Goal: Transaction & Acquisition: Purchase product/service

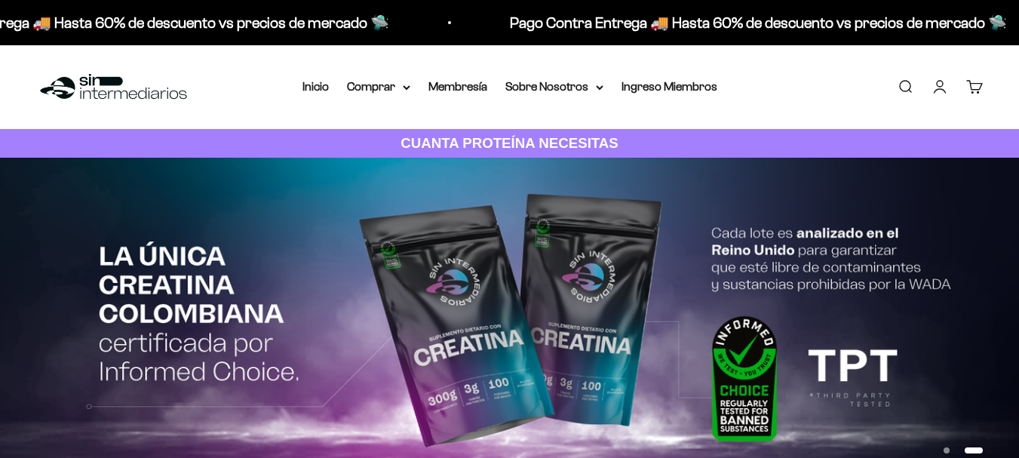
click at [934, 82] on link "Iniciar sesión" at bounding box center [939, 86] width 17 height 17
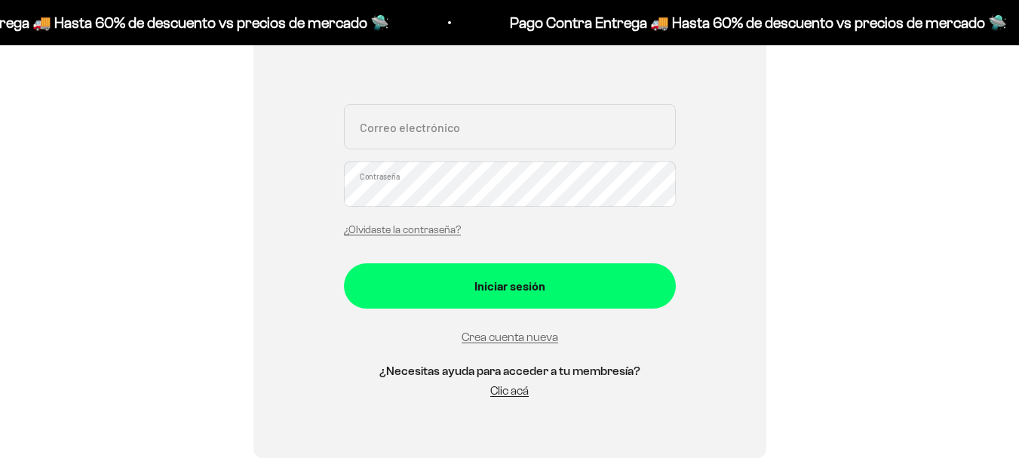
scroll to position [210, 0]
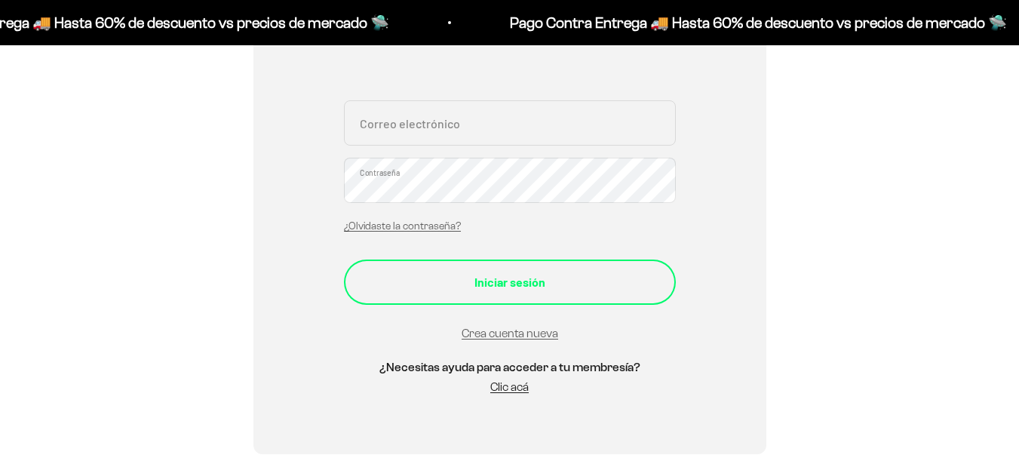
type input "[EMAIL_ADDRESS][DOMAIN_NAME]"
click at [587, 269] on button "Iniciar sesión" at bounding box center [510, 281] width 332 height 45
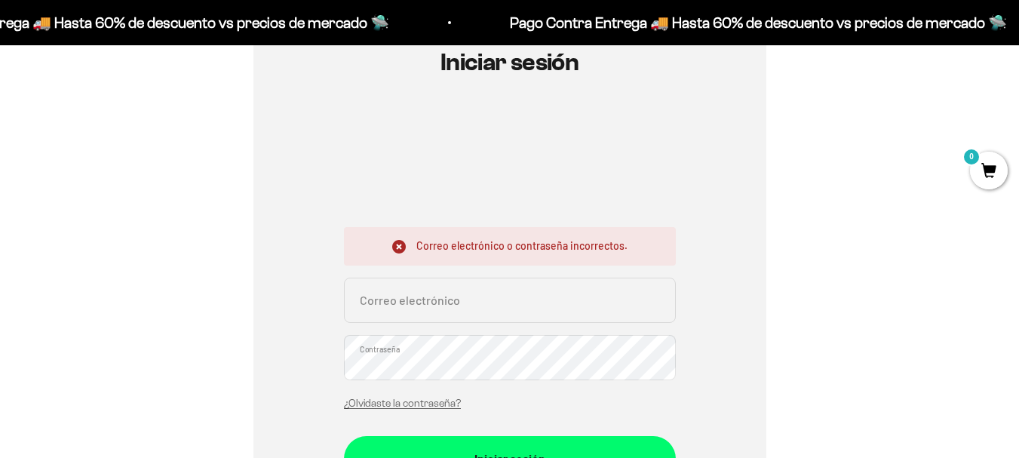
scroll to position [187, 0]
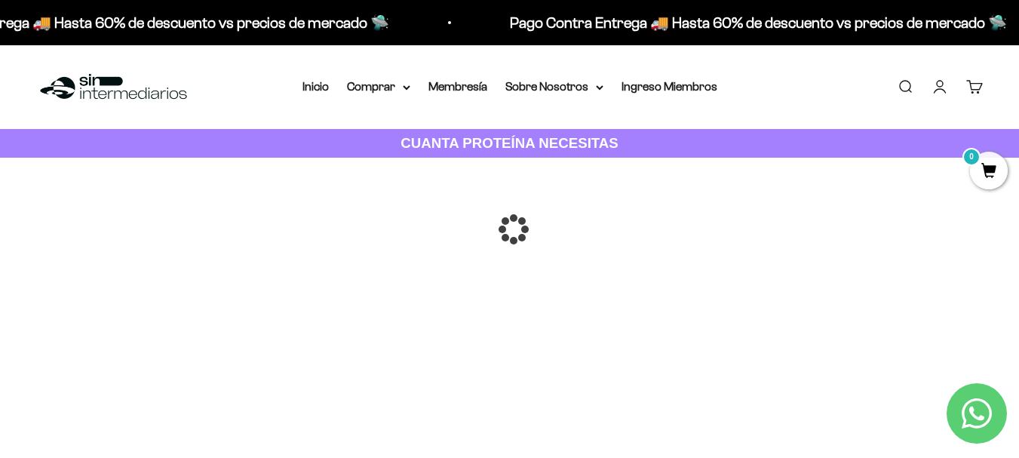
click at [510, 229] on div at bounding box center [510, 229] width 0 height 0
click at [986, 162] on span "0" at bounding box center [989, 171] width 38 height 38
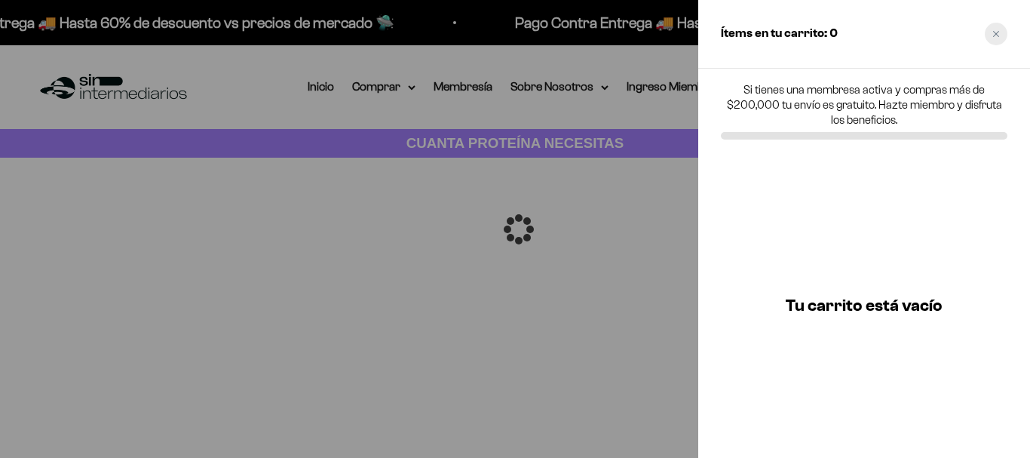
click at [999, 34] on icon "Close cart" at bounding box center [996, 34] width 8 height 8
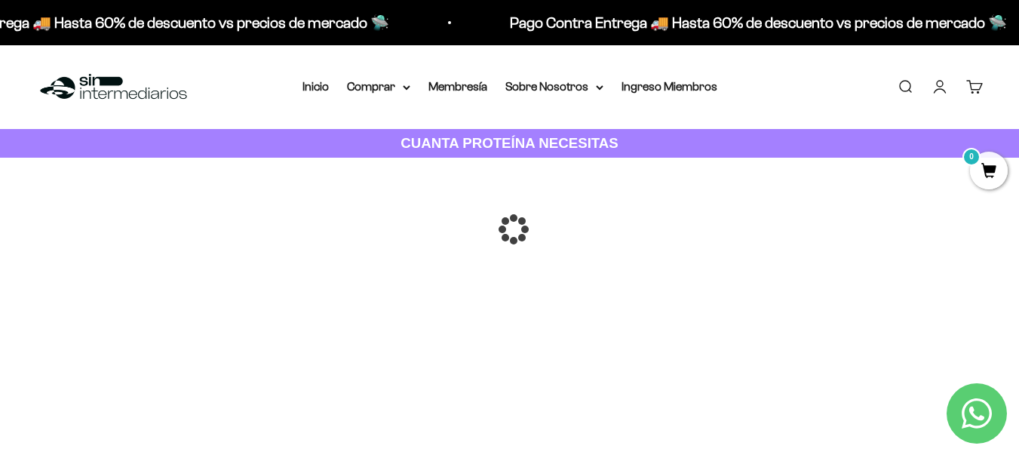
click at [993, 170] on span "0" at bounding box center [989, 171] width 38 height 38
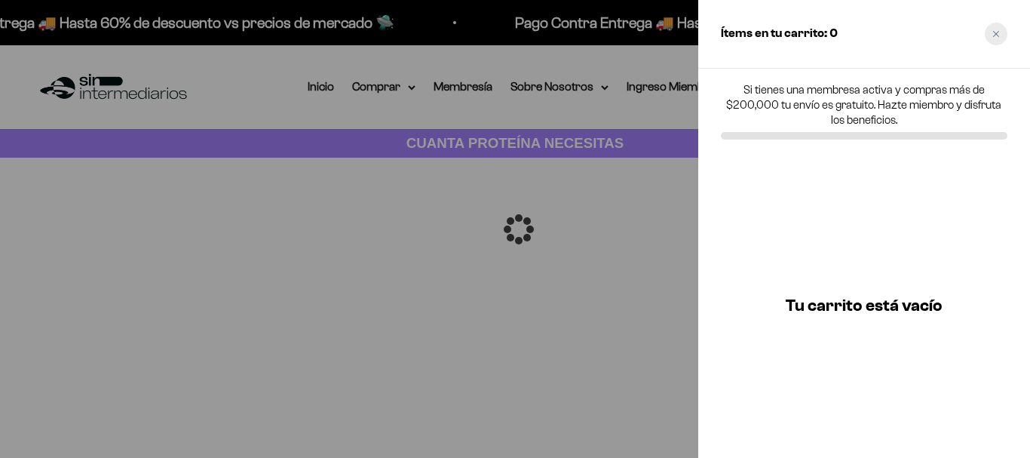
click at [998, 33] on icon "Close cart" at bounding box center [996, 34] width 8 height 8
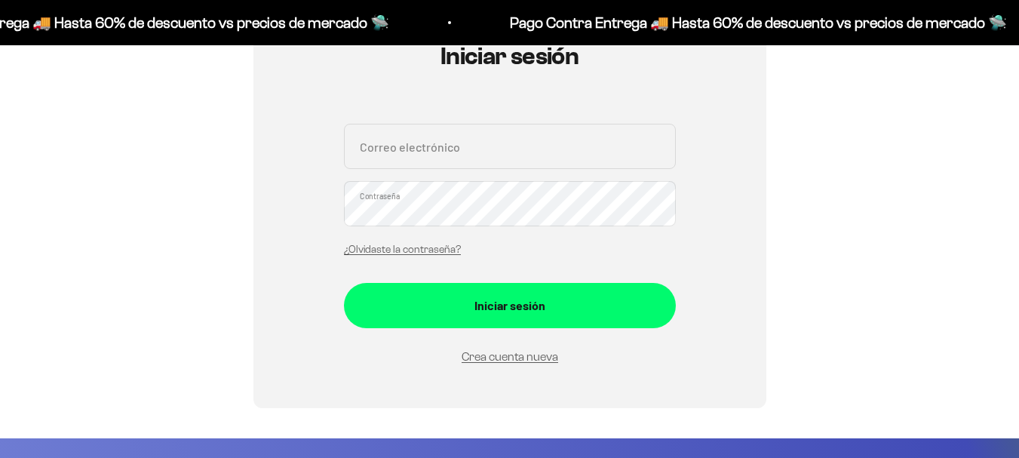
scroll to position [187, 0]
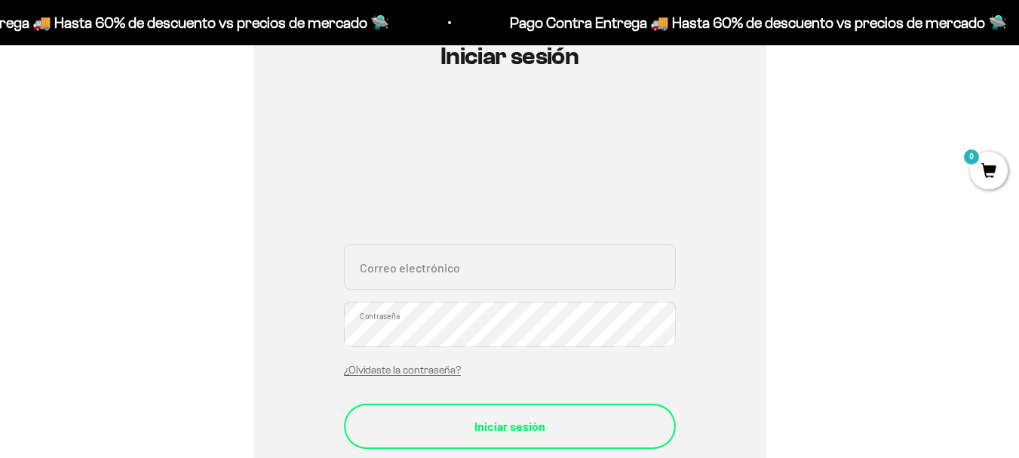
type input "[EMAIL_ADDRESS][DOMAIN_NAME]"
click at [524, 432] on div "Iniciar sesión" at bounding box center [510, 426] width 272 height 20
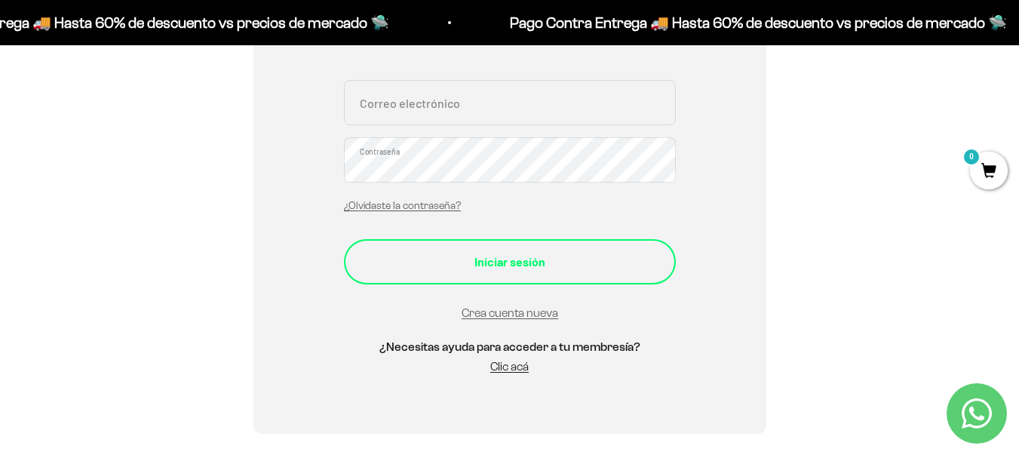
scroll to position [376, 0]
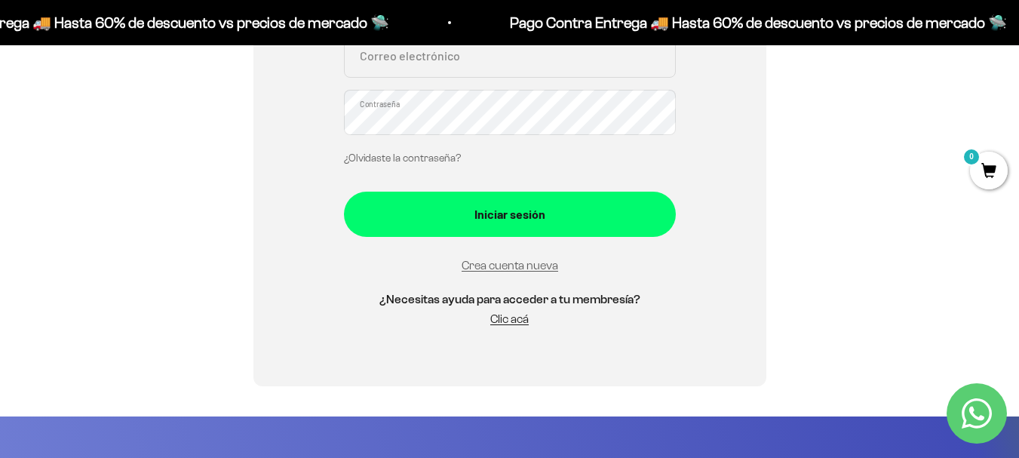
type input "[EMAIL_ADDRESS][DOMAIN_NAME]"
click at [403, 160] on link "¿Olvidaste la contraseña?" at bounding box center [402, 157] width 117 height 11
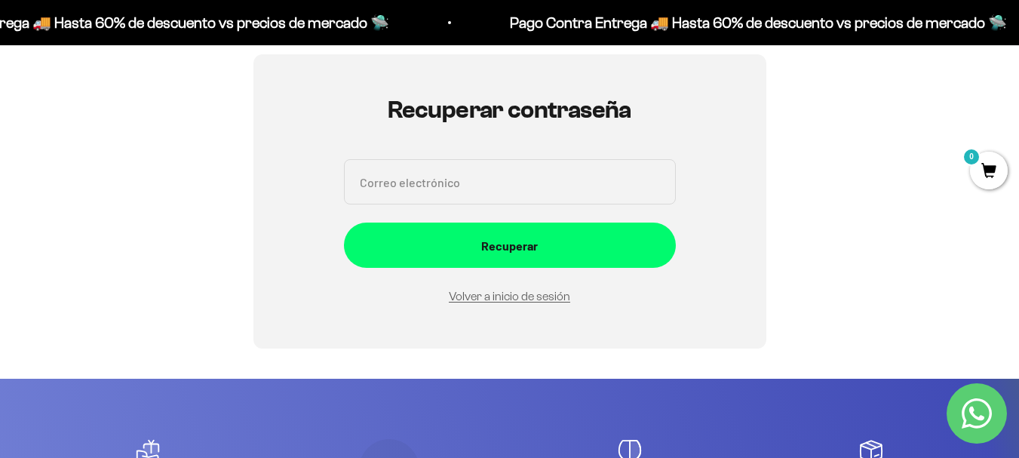
scroll to position [81, 0]
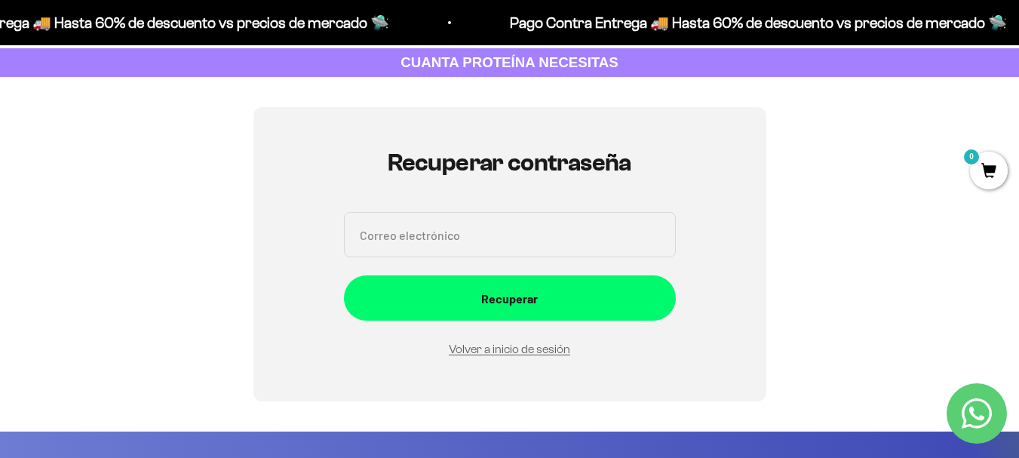
click at [505, 229] on input "Correo electrónico" at bounding box center [510, 234] width 332 height 45
click at [407, 232] on input "Correo electrónico" at bounding box center [510, 234] width 332 height 45
click at [382, 241] on input "pa" at bounding box center [510, 234] width 332 height 45
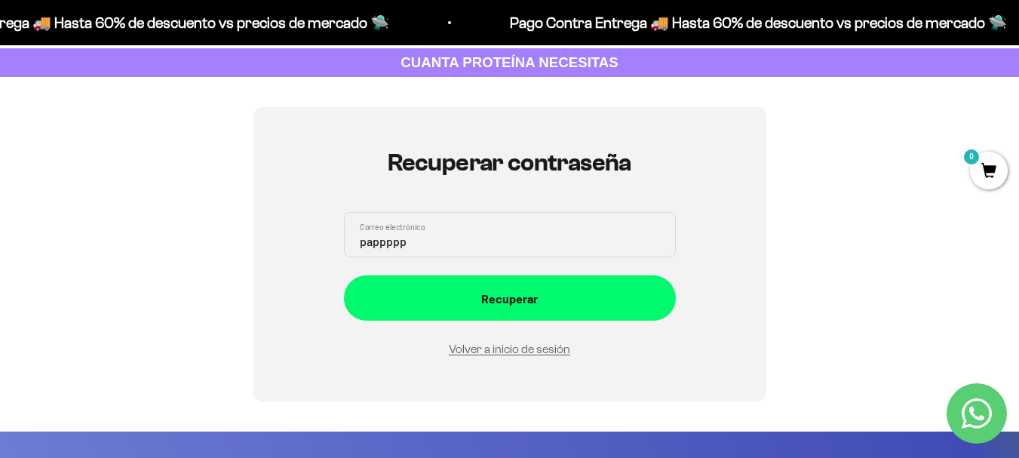
type input "paolaalvaran@gmail.com"
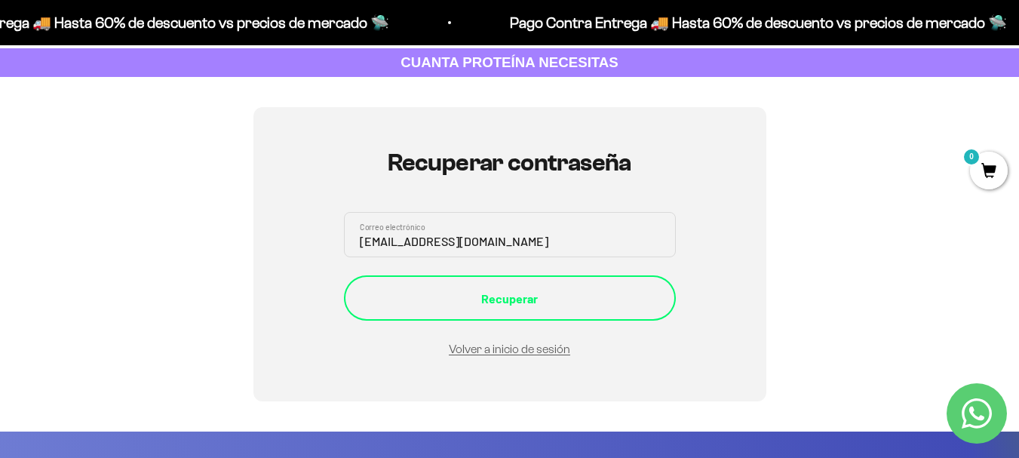
click at [528, 302] on div "Recuperar" at bounding box center [510, 299] width 272 height 20
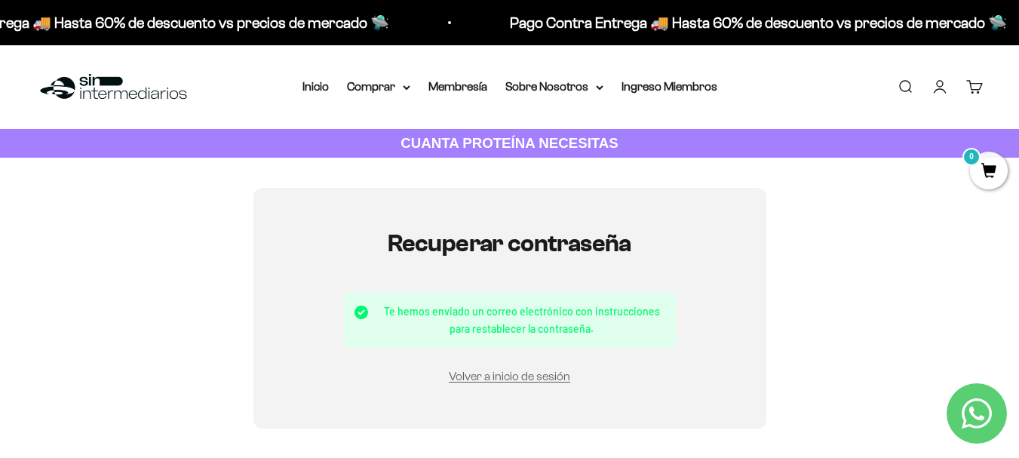
click at [935, 89] on link "Iniciar sesión" at bounding box center [939, 86] width 17 height 17
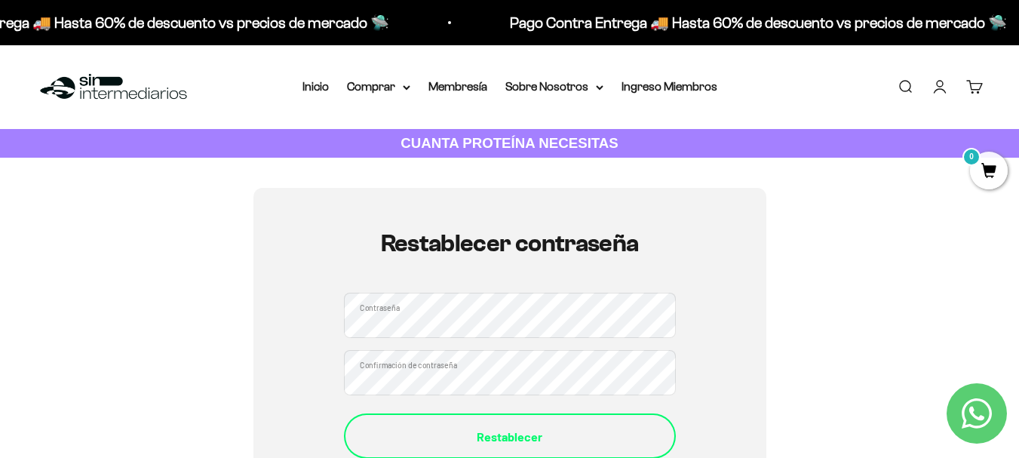
click at [533, 436] on div "Restablecer" at bounding box center [510, 437] width 272 height 20
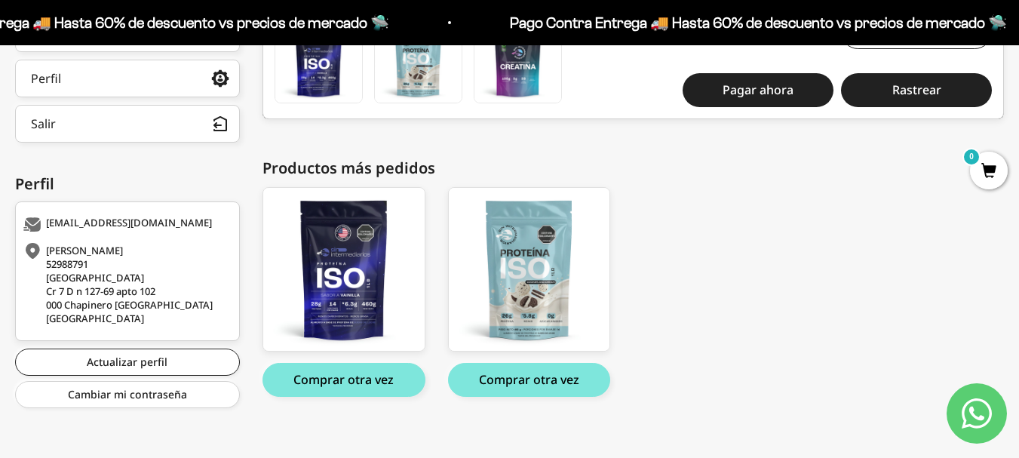
scroll to position [345, 0]
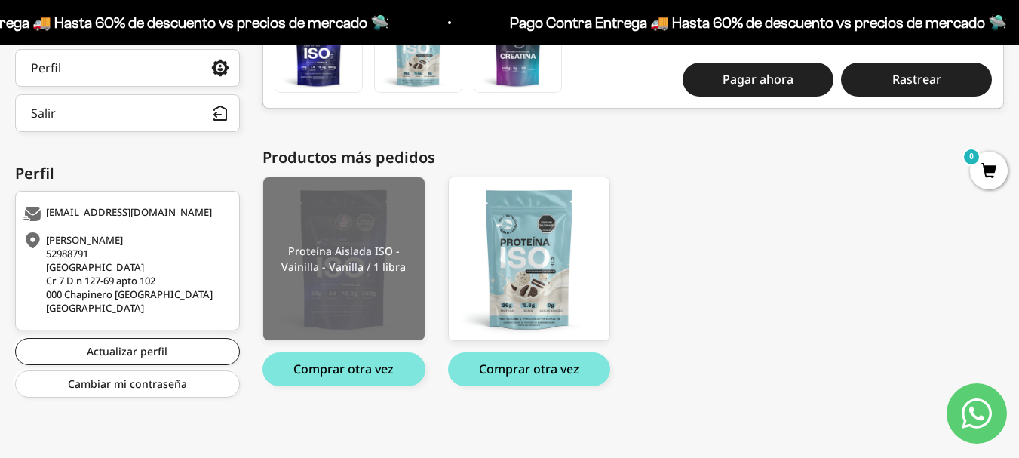
click at [314, 293] on img at bounding box center [343, 258] width 161 height 163
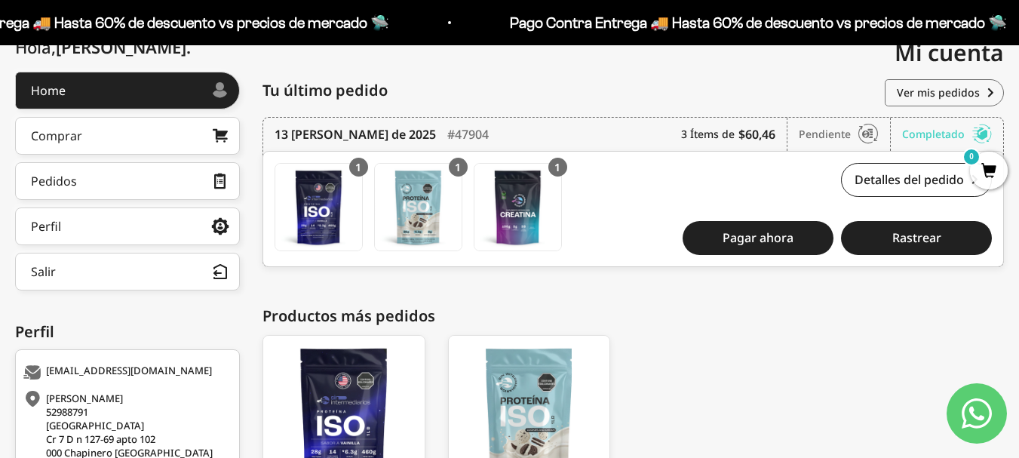
scroll to position [189, 0]
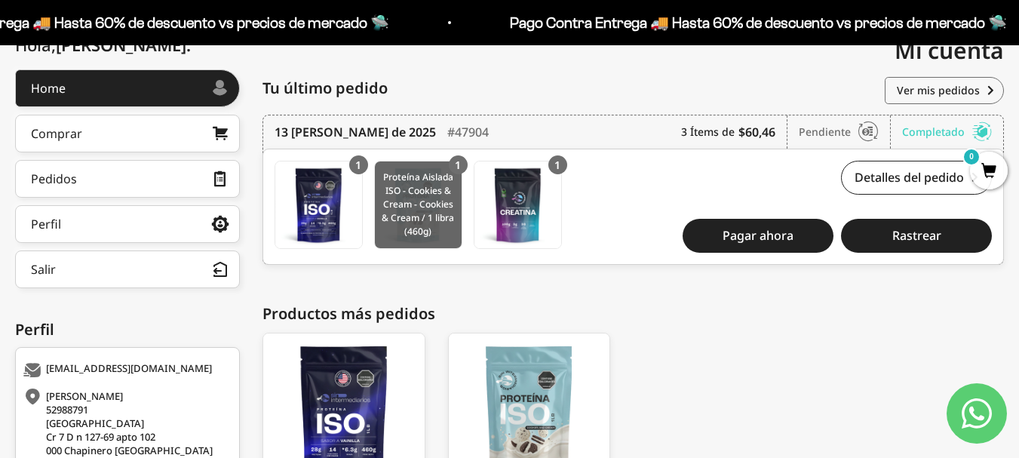
click at [454, 189] on img at bounding box center [418, 204] width 87 height 87
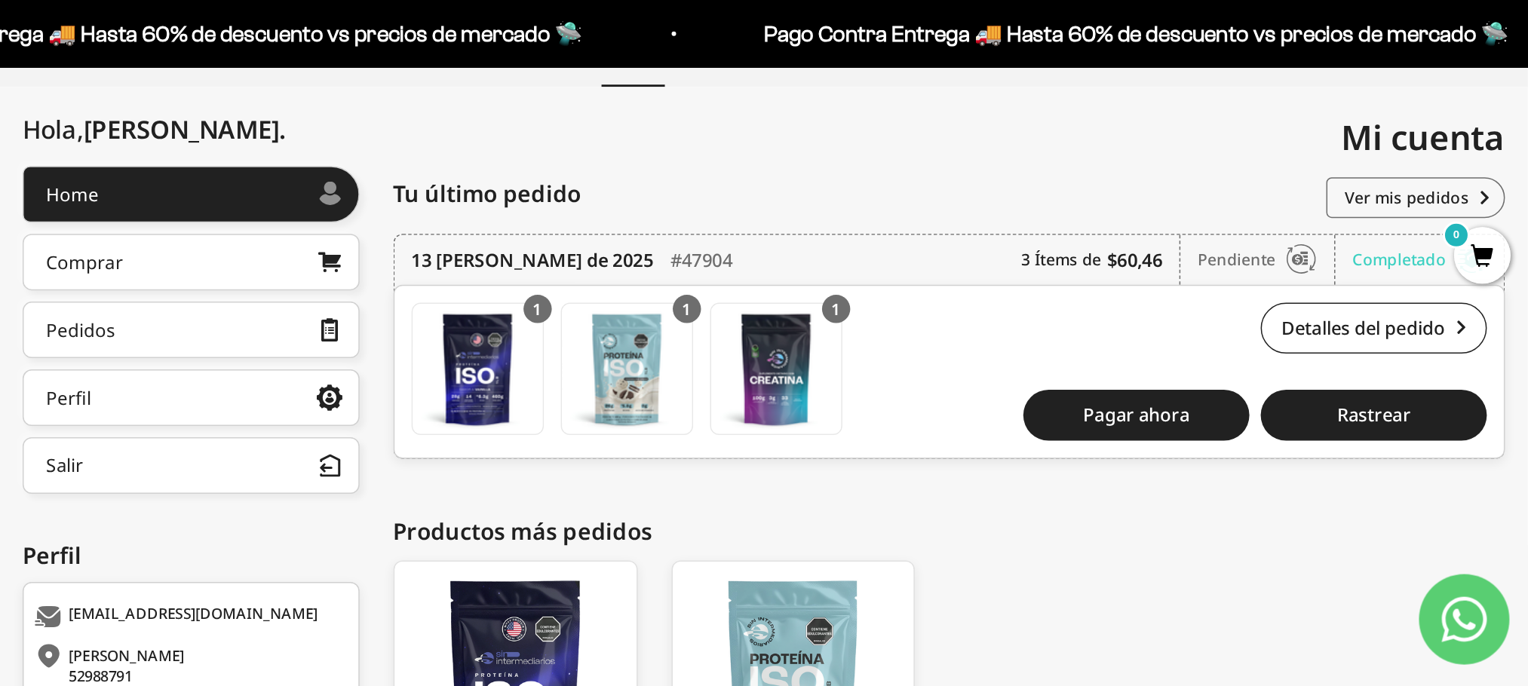
scroll to position [0, 0]
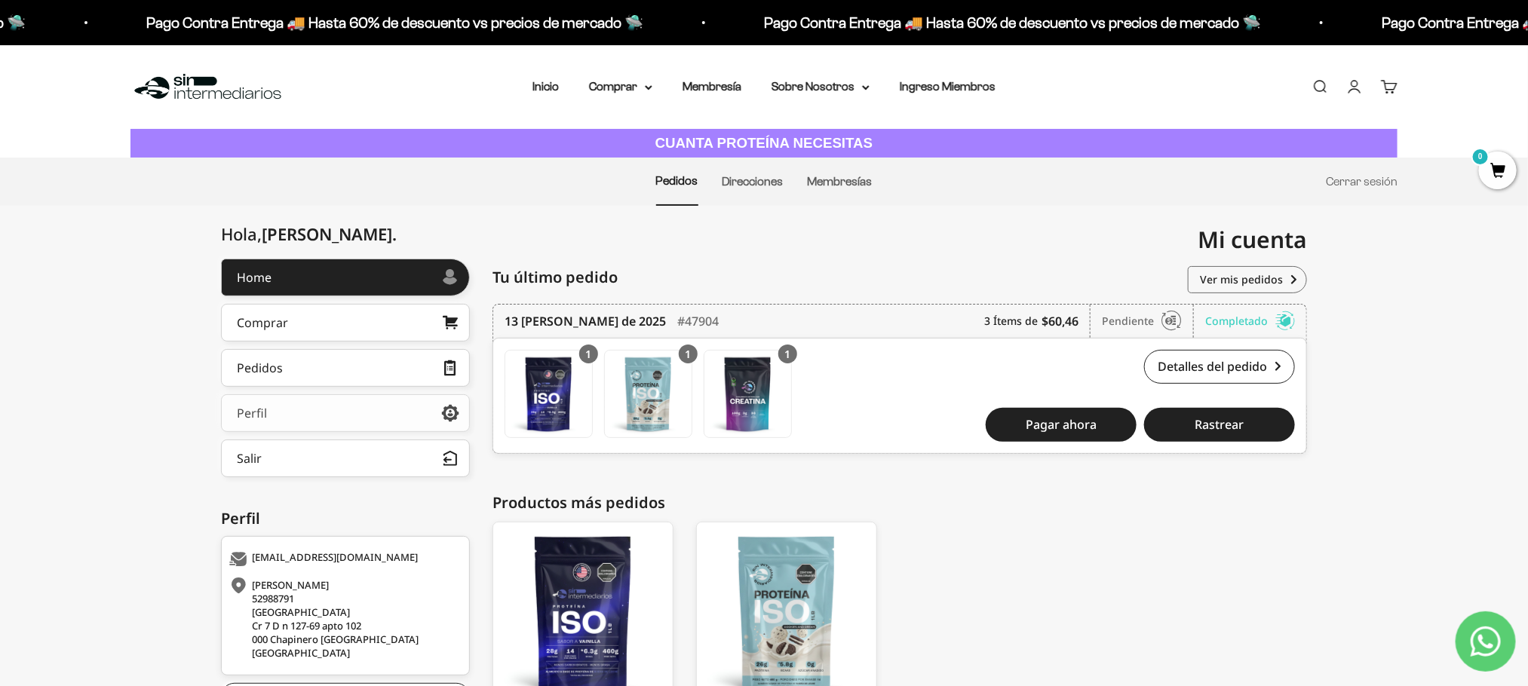
click at [414, 415] on link "Perfil" at bounding box center [345, 413] width 249 height 38
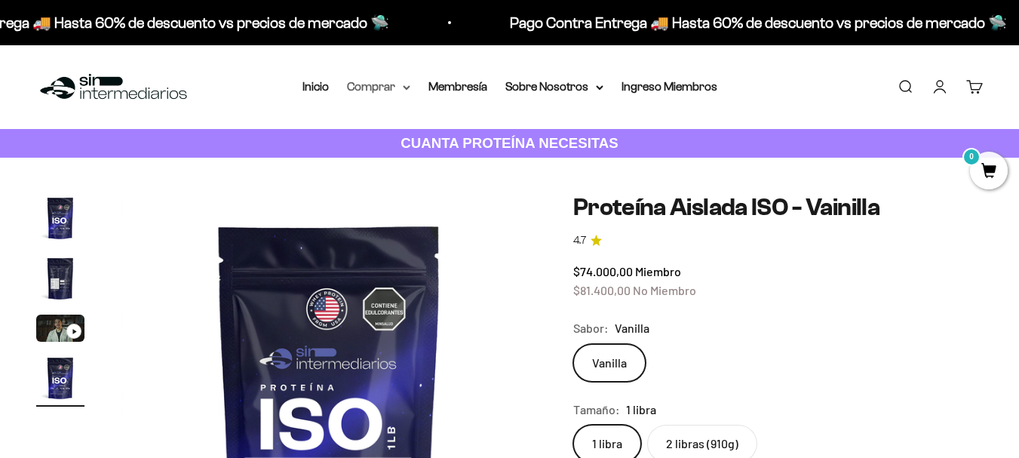
click at [407, 89] on icon at bounding box center [406, 87] width 6 height 3
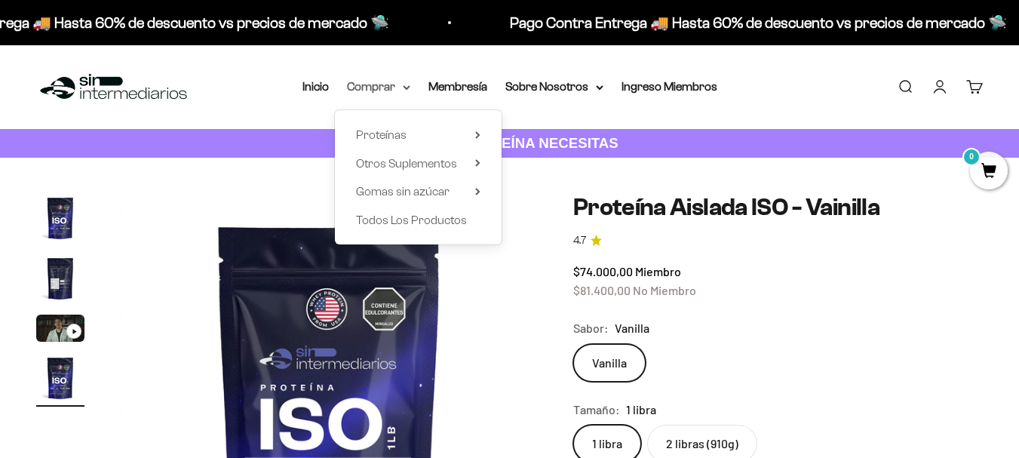
scroll to position [0, 1275]
click at [420, 140] on summary "Proteínas" at bounding box center [418, 135] width 124 height 20
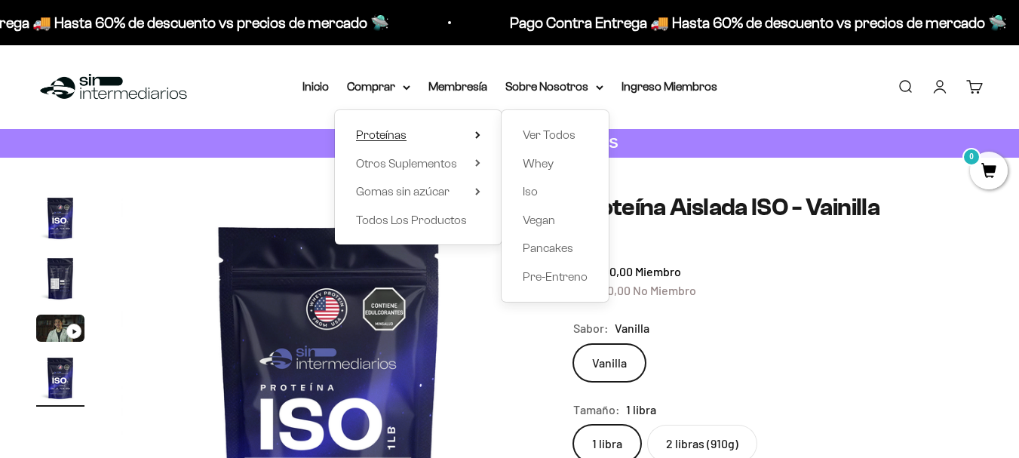
scroll to position [0, 0]
click at [532, 189] on span "Iso" at bounding box center [530, 191] width 15 height 13
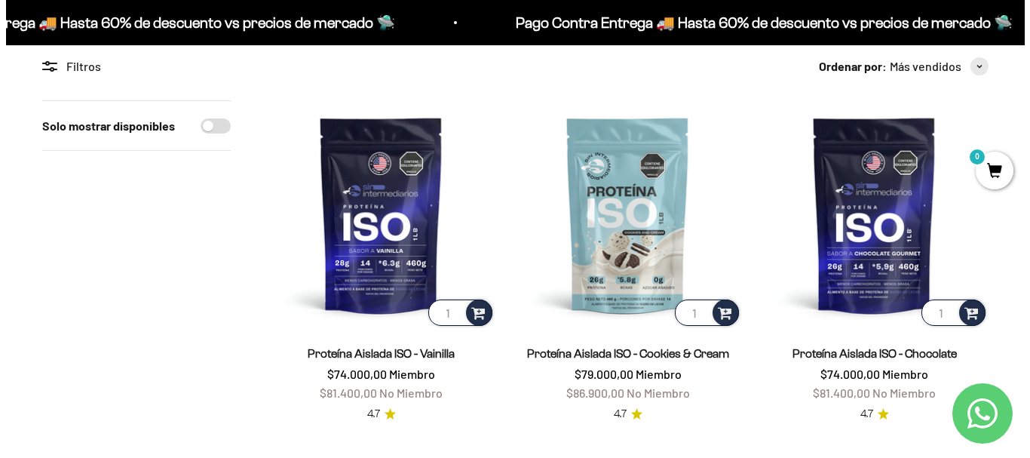
scroll to position [152, 0]
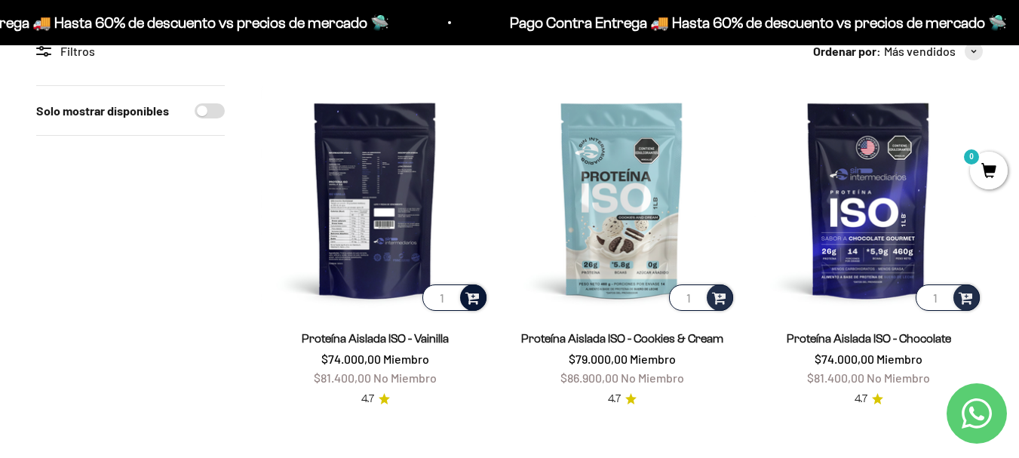
click at [474, 297] on span at bounding box center [472, 296] width 14 height 17
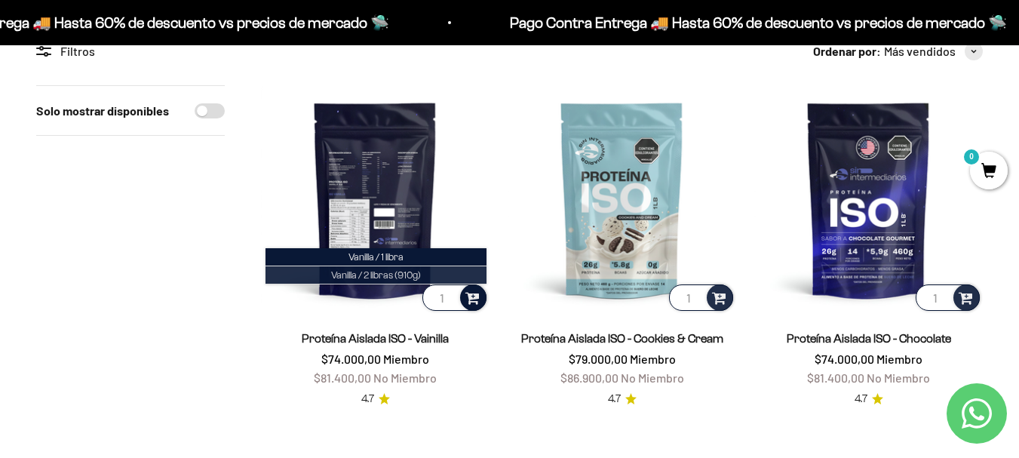
click at [379, 272] on span "Vanilla / 2 libras (910g)" at bounding box center [376, 274] width 90 height 11
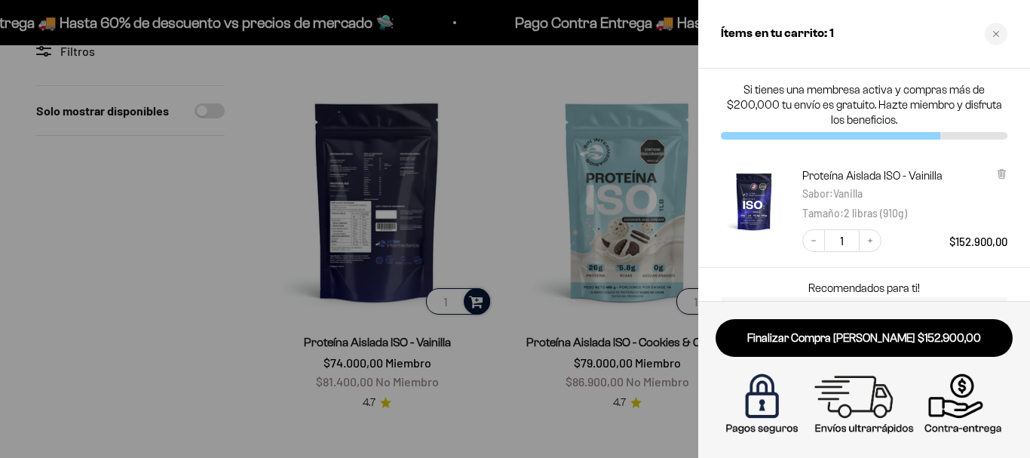
click at [529, 391] on div at bounding box center [515, 229] width 1030 height 458
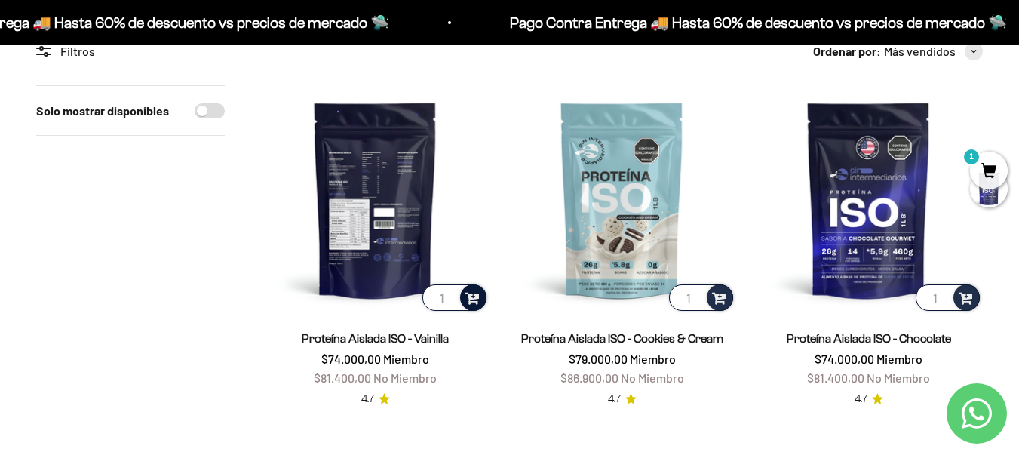
click at [1000, 176] on span "1" at bounding box center [989, 171] width 38 height 38
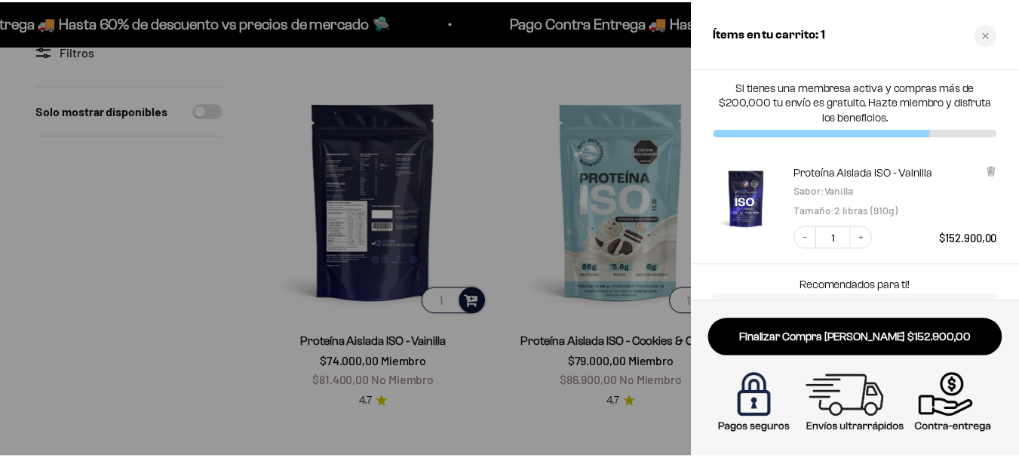
scroll to position [0, 0]
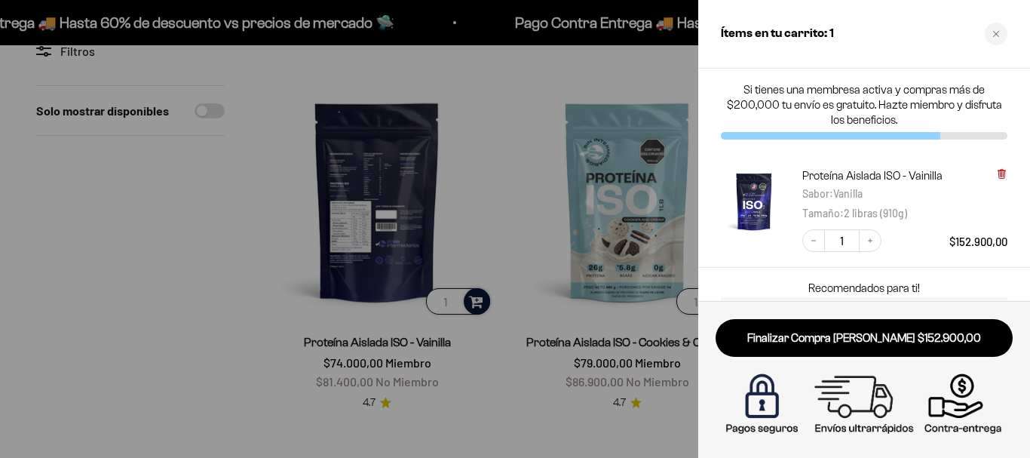
click at [1004, 170] on icon at bounding box center [1001, 173] width 11 height 11
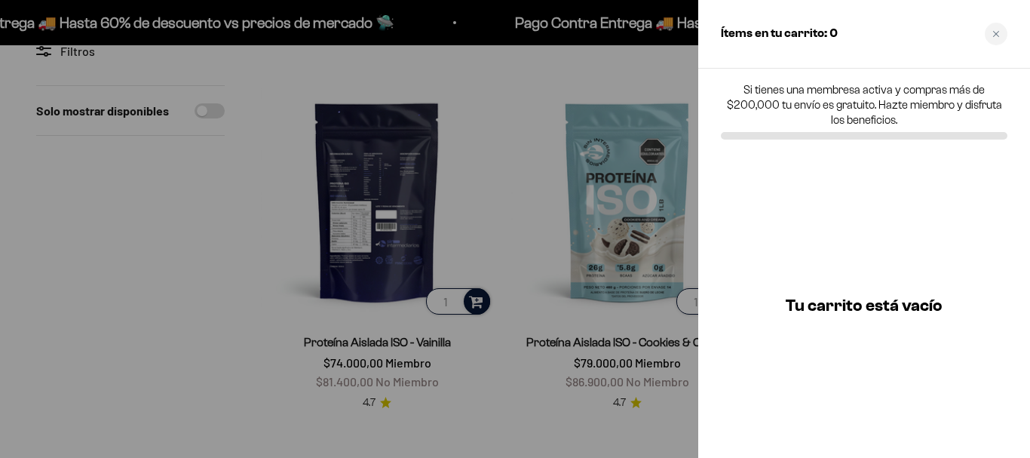
click at [290, 302] on div at bounding box center [515, 229] width 1030 height 458
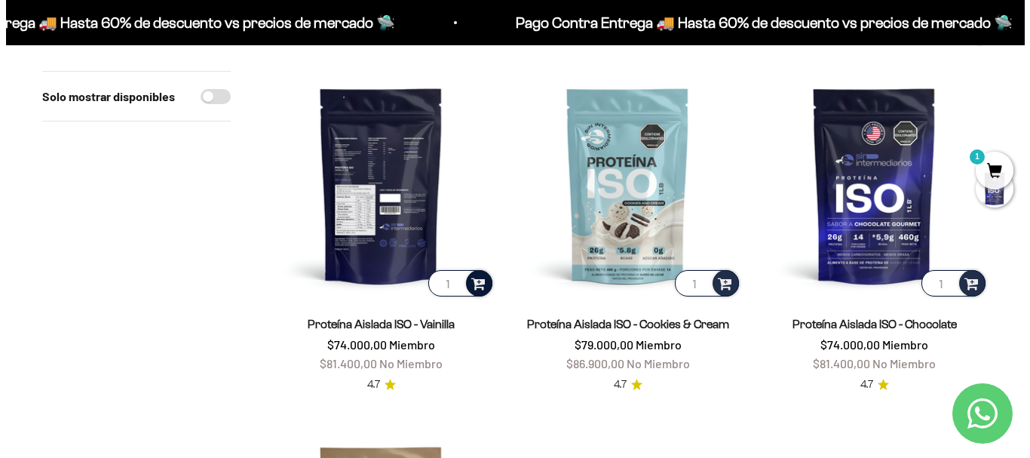
scroll to position [213, 0]
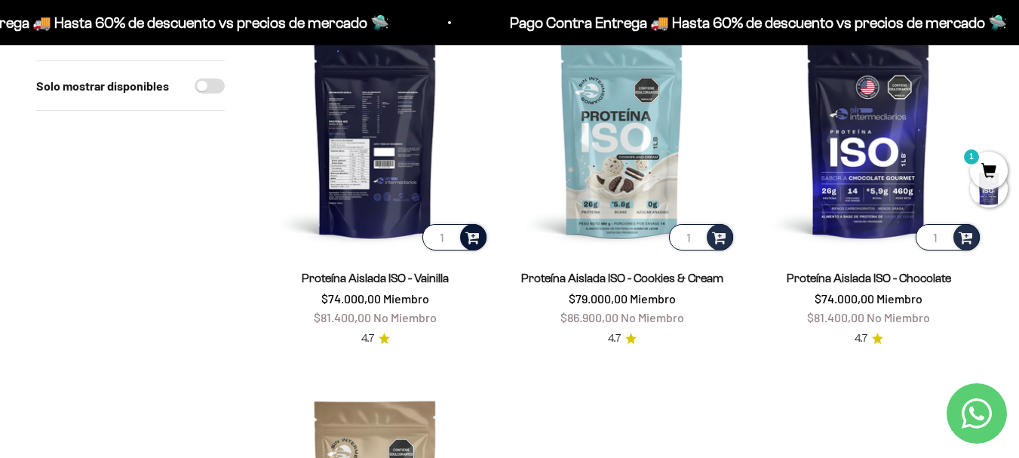
click at [476, 240] on span at bounding box center [472, 236] width 14 height 17
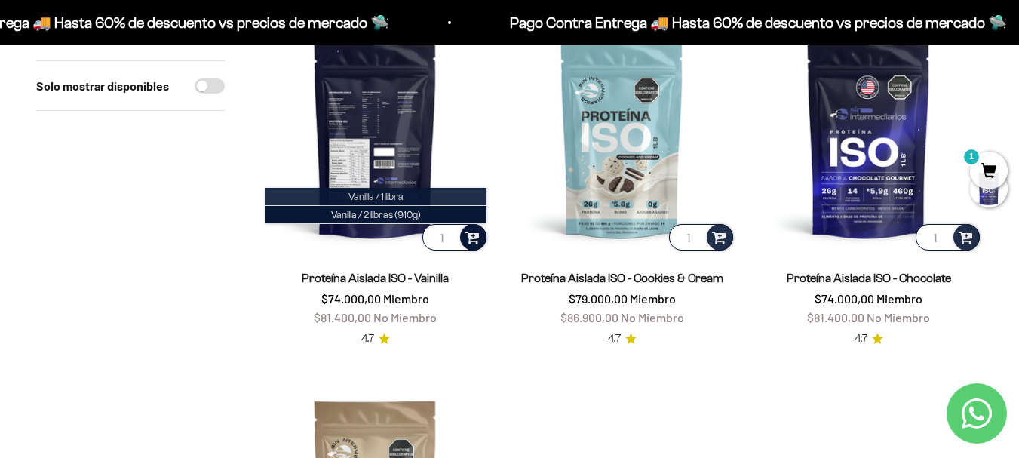
click at [430, 196] on li "Vanilla / 1 libra" at bounding box center [375, 197] width 221 height 18
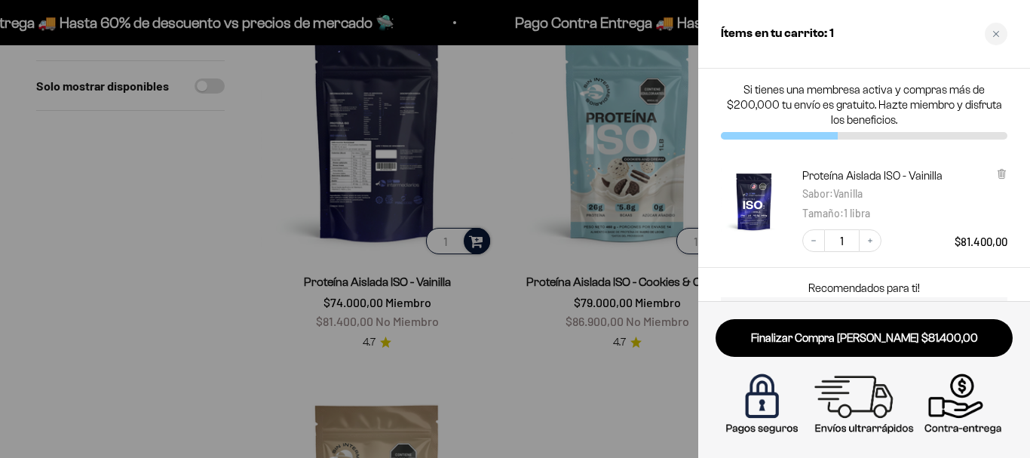
click at [575, 250] on div at bounding box center [515, 229] width 1030 height 458
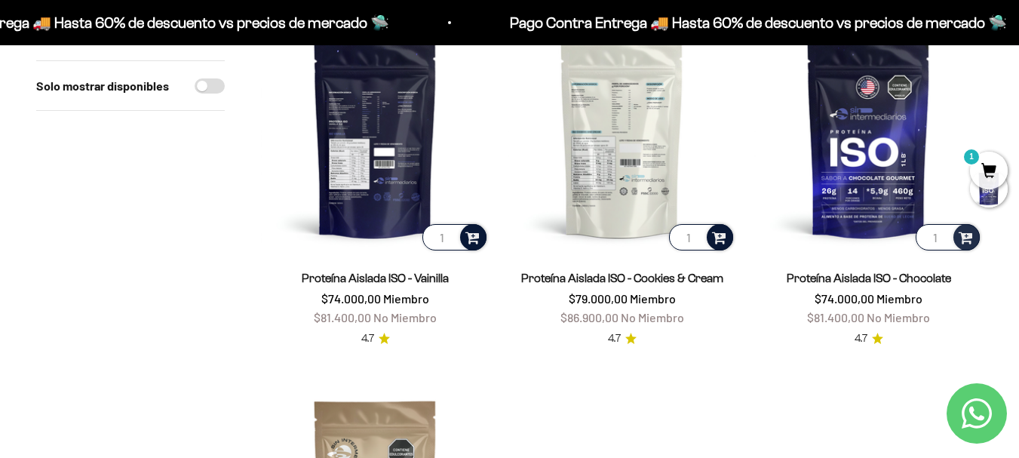
click at [714, 232] on span at bounding box center [719, 236] width 14 height 17
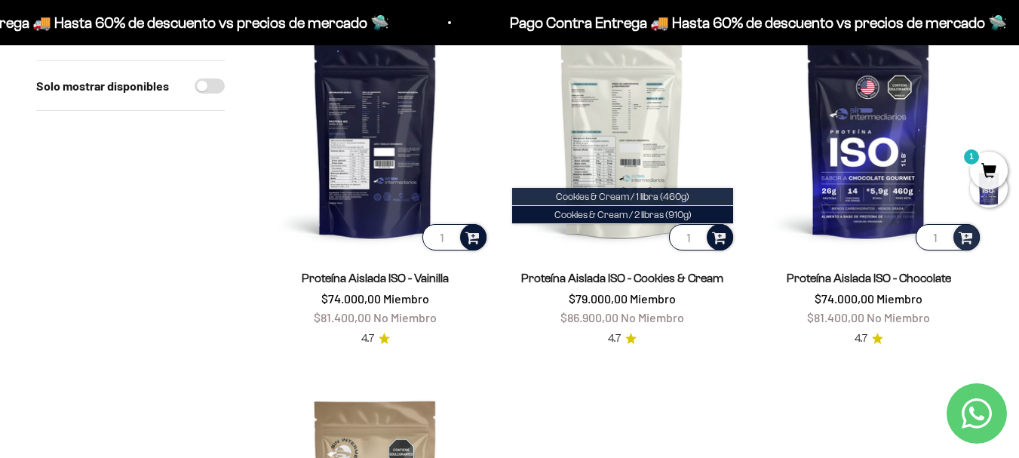
click at [685, 195] on span "Cookies & Cream / 1 libra (460g)" at bounding box center [622, 196] width 133 height 11
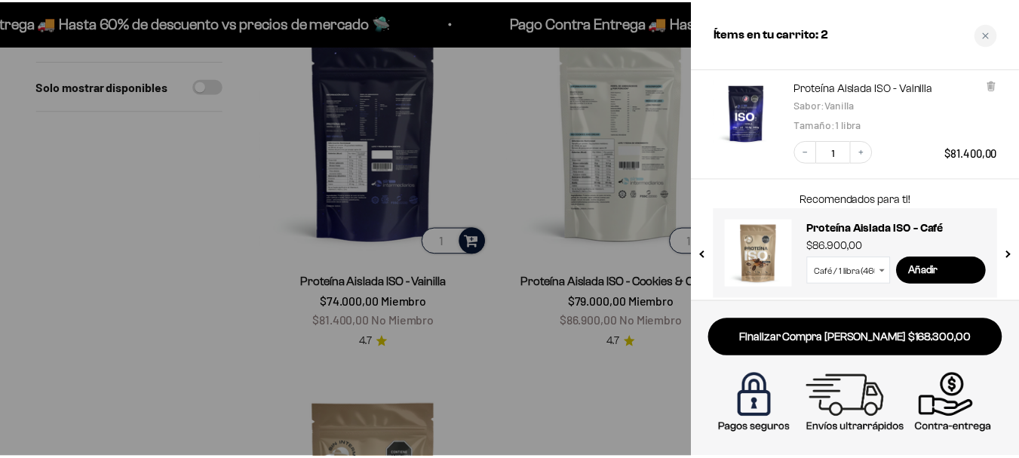
scroll to position [228, 0]
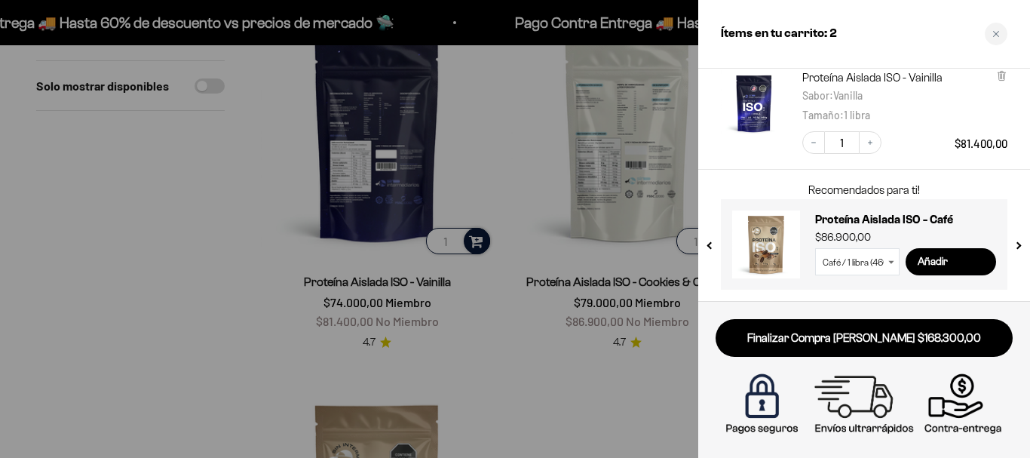
click at [198, 225] on div at bounding box center [515, 229] width 1030 height 458
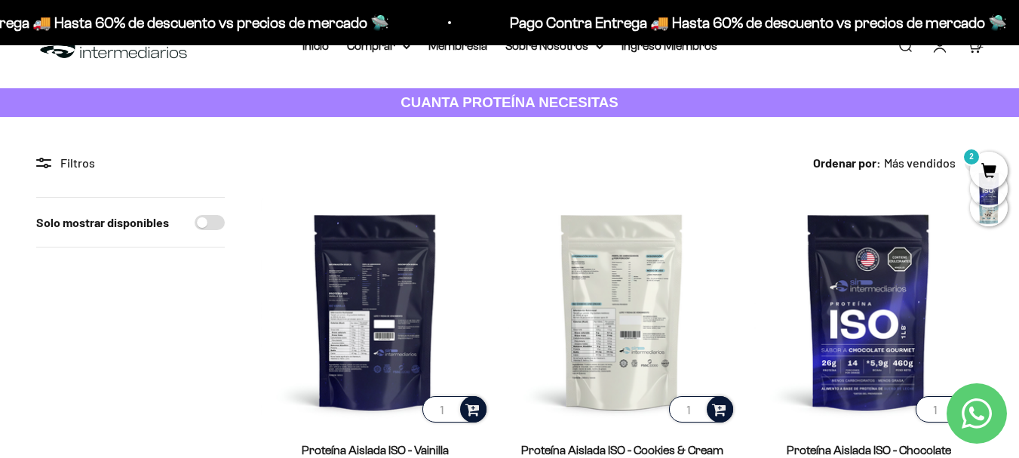
scroll to position [0, 0]
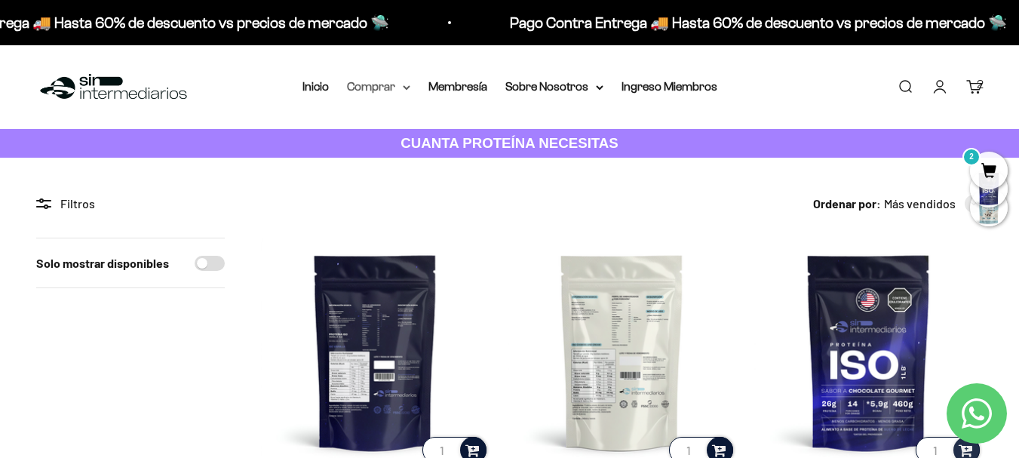
click at [409, 88] on icon at bounding box center [407, 87] width 8 height 5
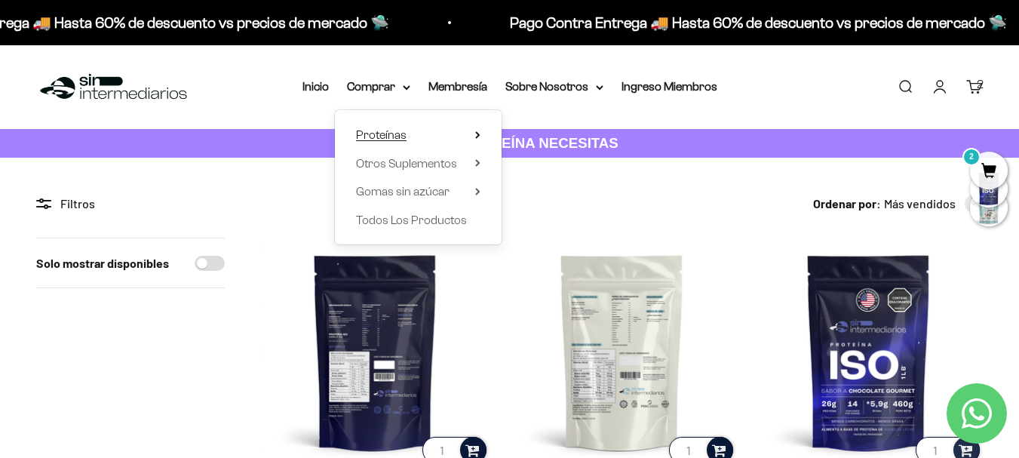
click at [478, 133] on icon at bounding box center [477, 135] width 5 height 8
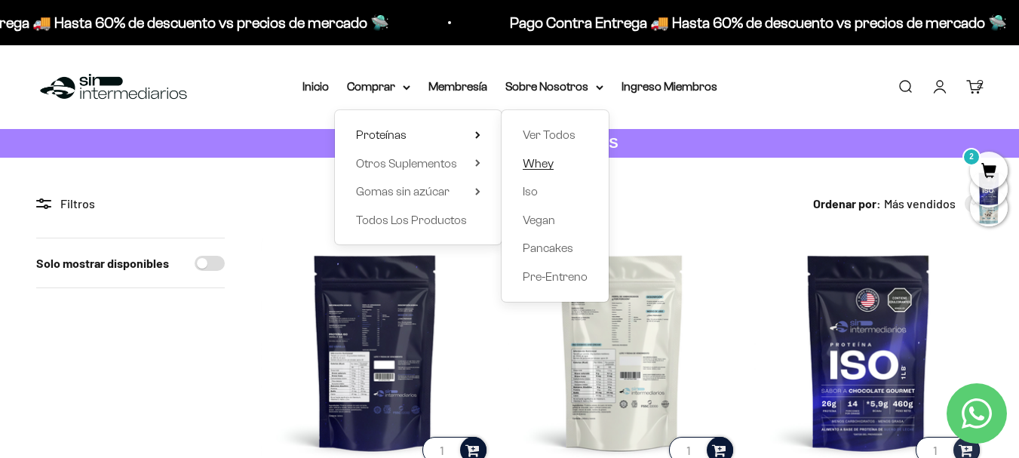
click at [547, 161] on span "Whey" at bounding box center [538, 163] width 31 height 13
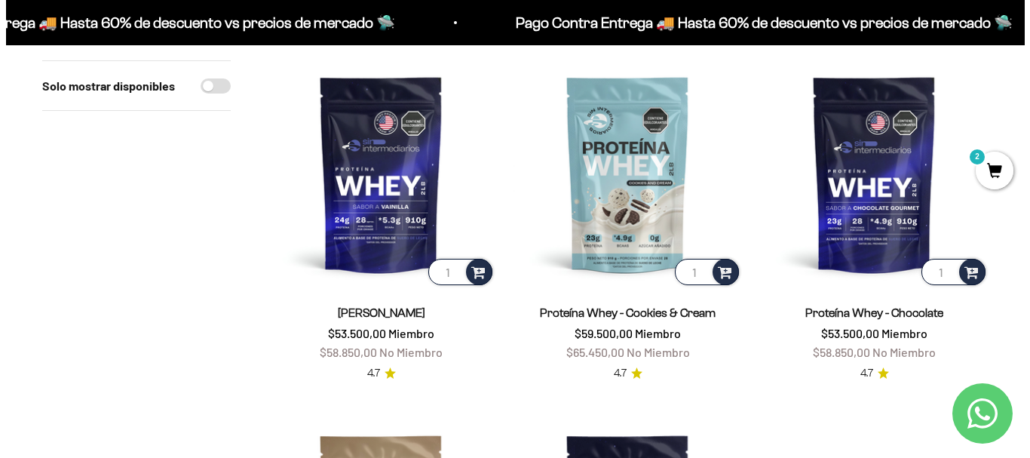
scroll to position [173, 0]
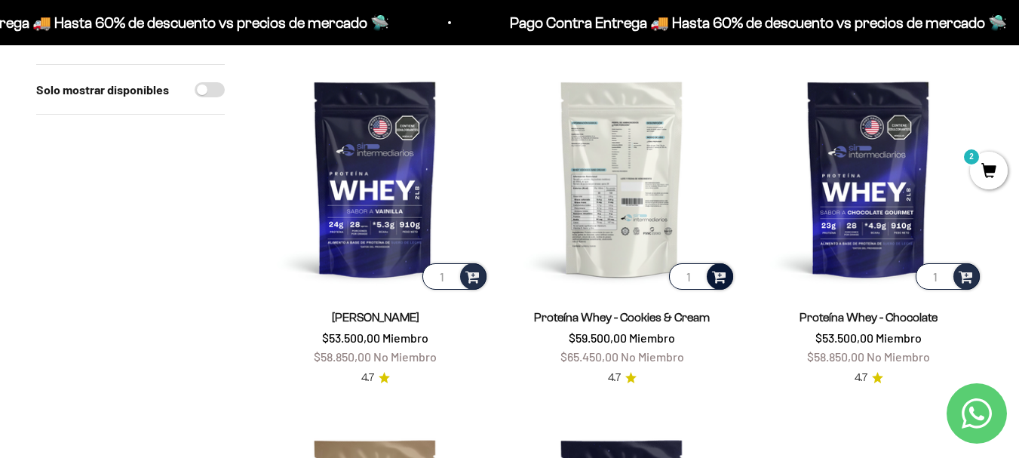
click at [727, 276] on div at bounding box center [720, 276] width 26 height 26
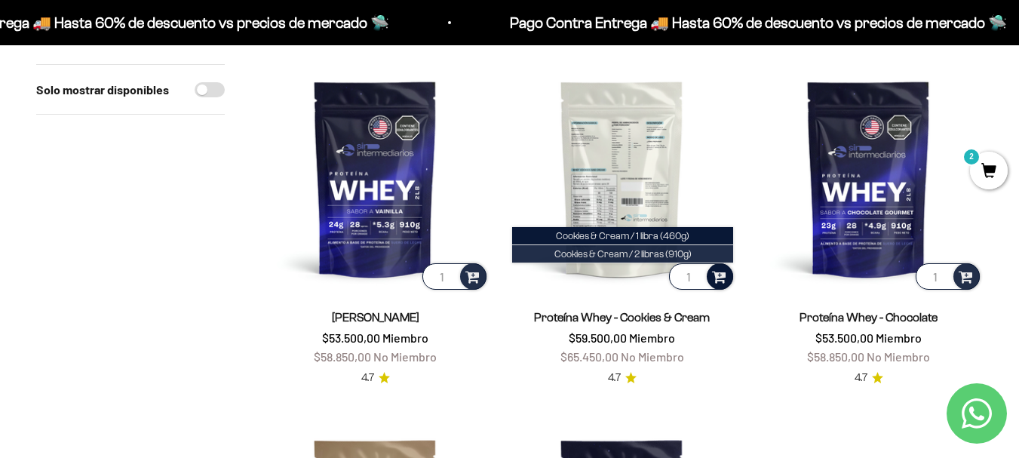
click at [649, 255] on span "Cookies & Cream / 2 libras (910g)" at bounding box center [622, 253] width 137 height 11
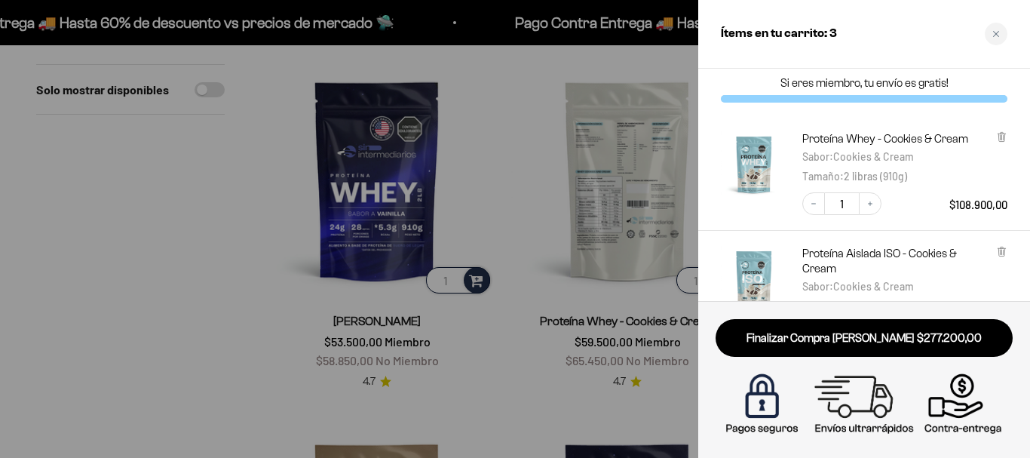
scroll to position [0, 0]
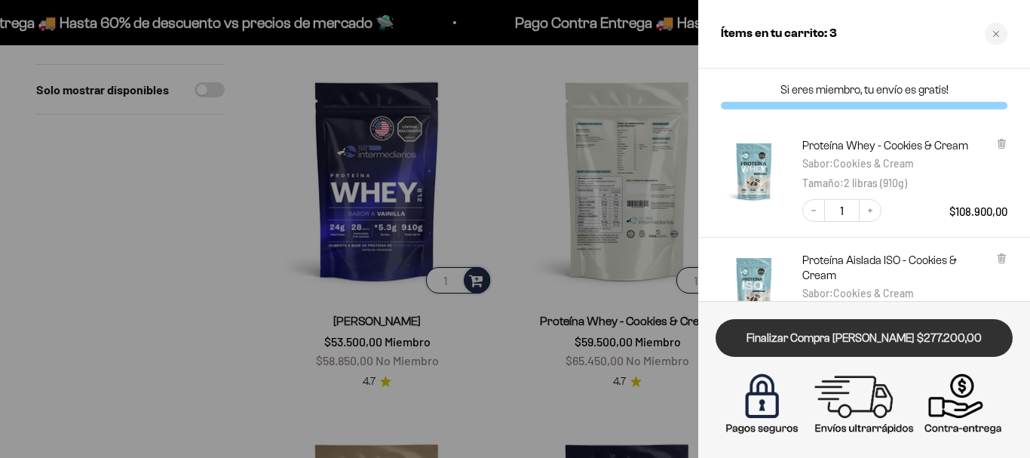
click at [777, 335] on link "Finalizar Compra Segura $277.200,00" at bounding box center [864, 338] width 297 height 38
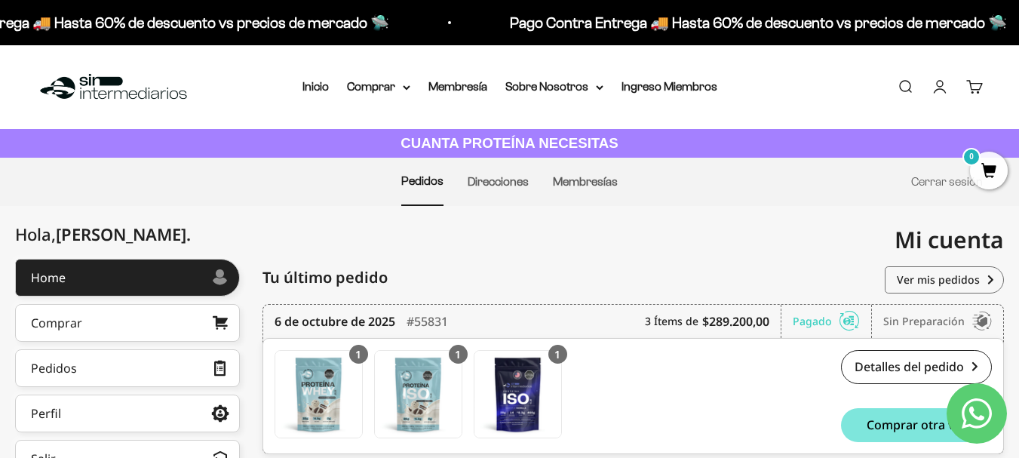
click at [984, 164] on span "0" at bounding box center [989, 171] width 38 height 38
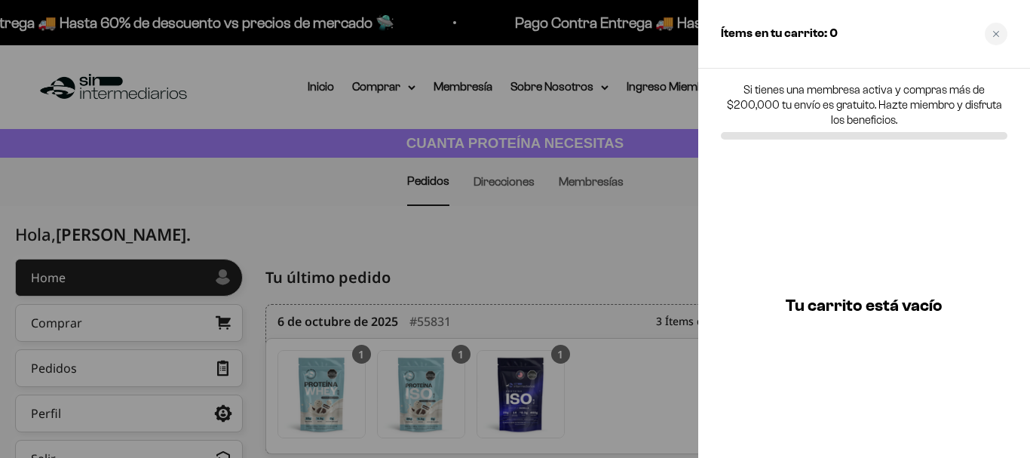
click at [575, 258] on div at bounding box center [515, 229] width 1030 height 458
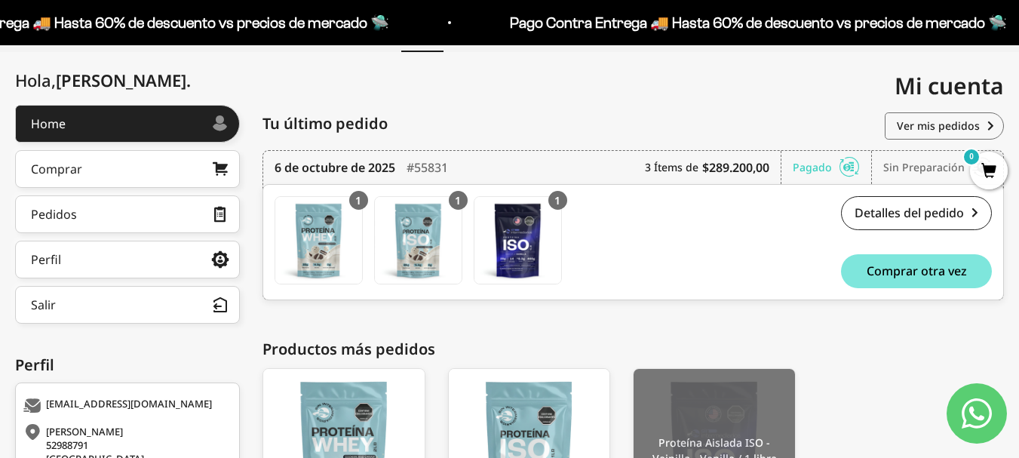
scroll to position [159, 0]
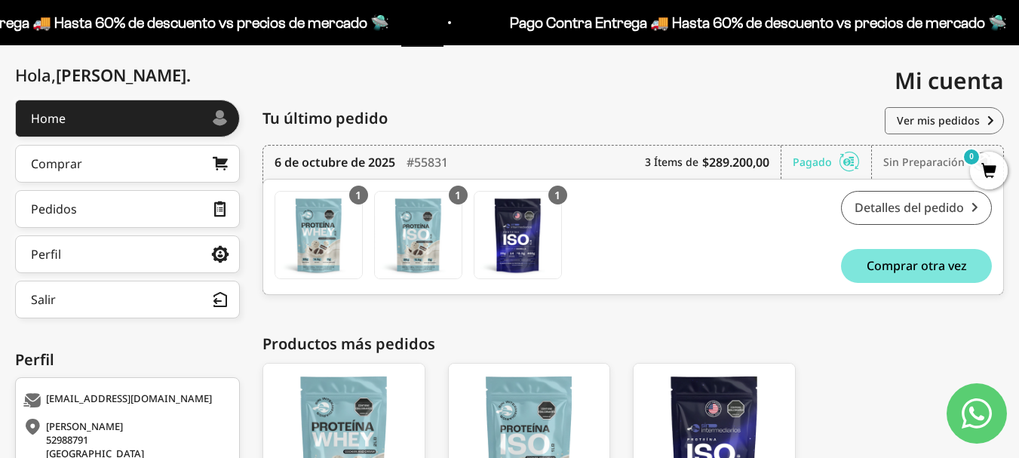
click at [867, 215] on link "Detalles del pedido" at bounding box center [916, 208] width 151 height 34
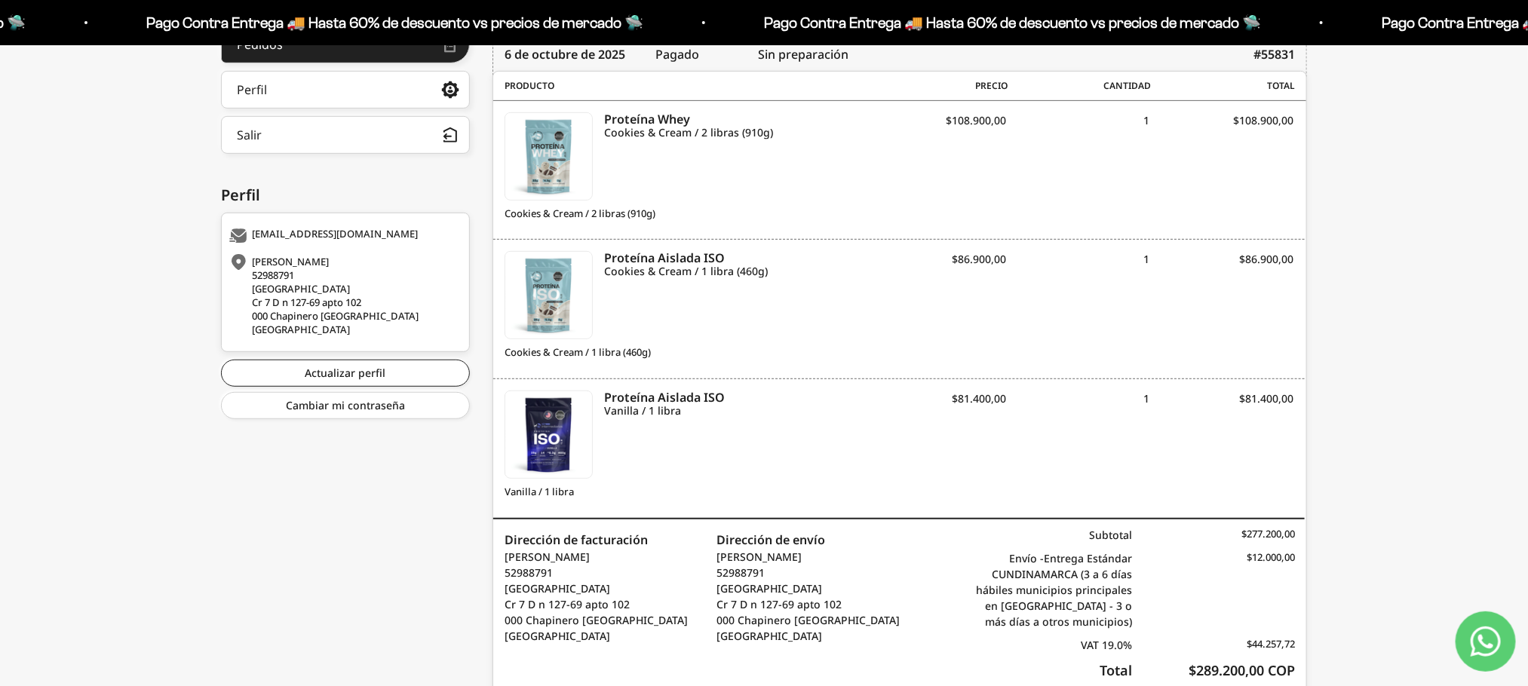
scroll to position [327, 0]
click at [1029, 322] on div "Proteína Aislada ISO Cookies & Cream / 1 libra (460g) Cookies & Cream / 1 libra…" at bounding box center [898, 307] width 811 height 140
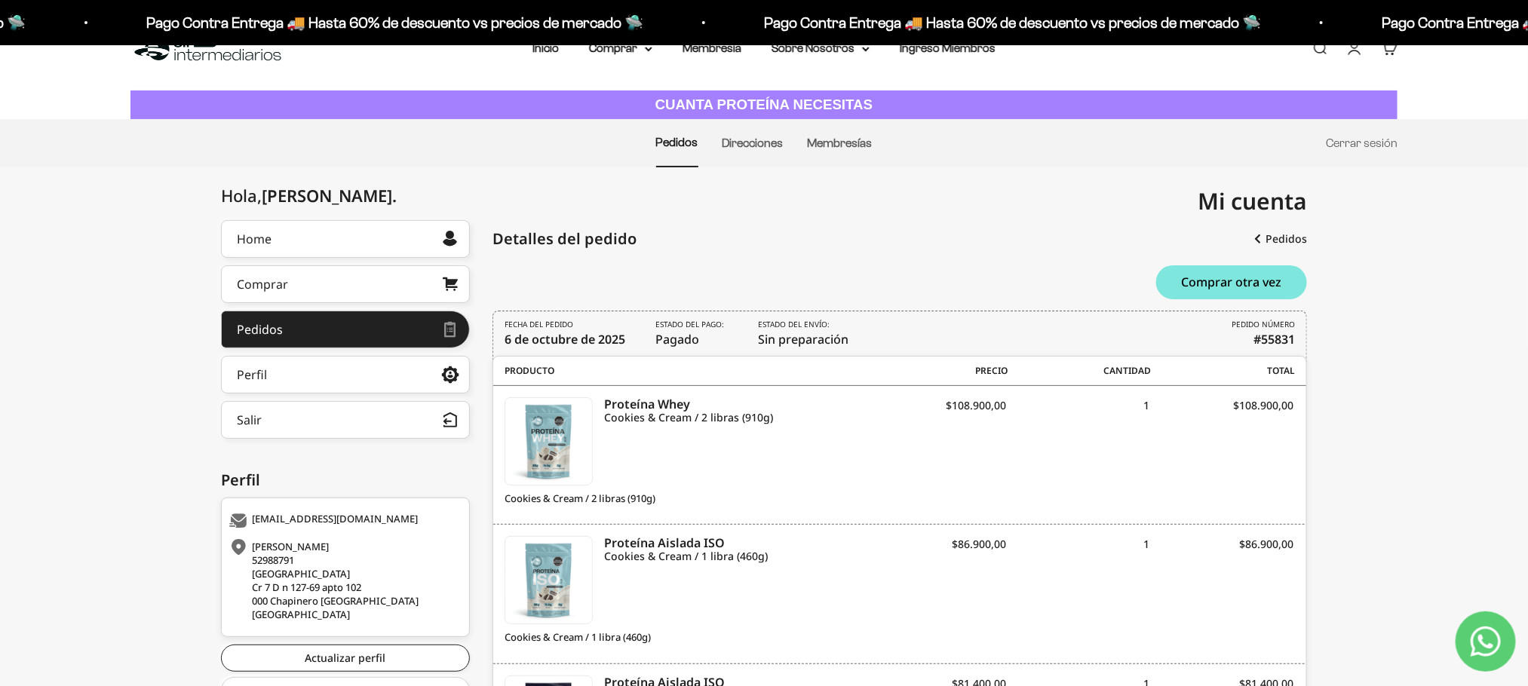
scroll to position [0, 0]
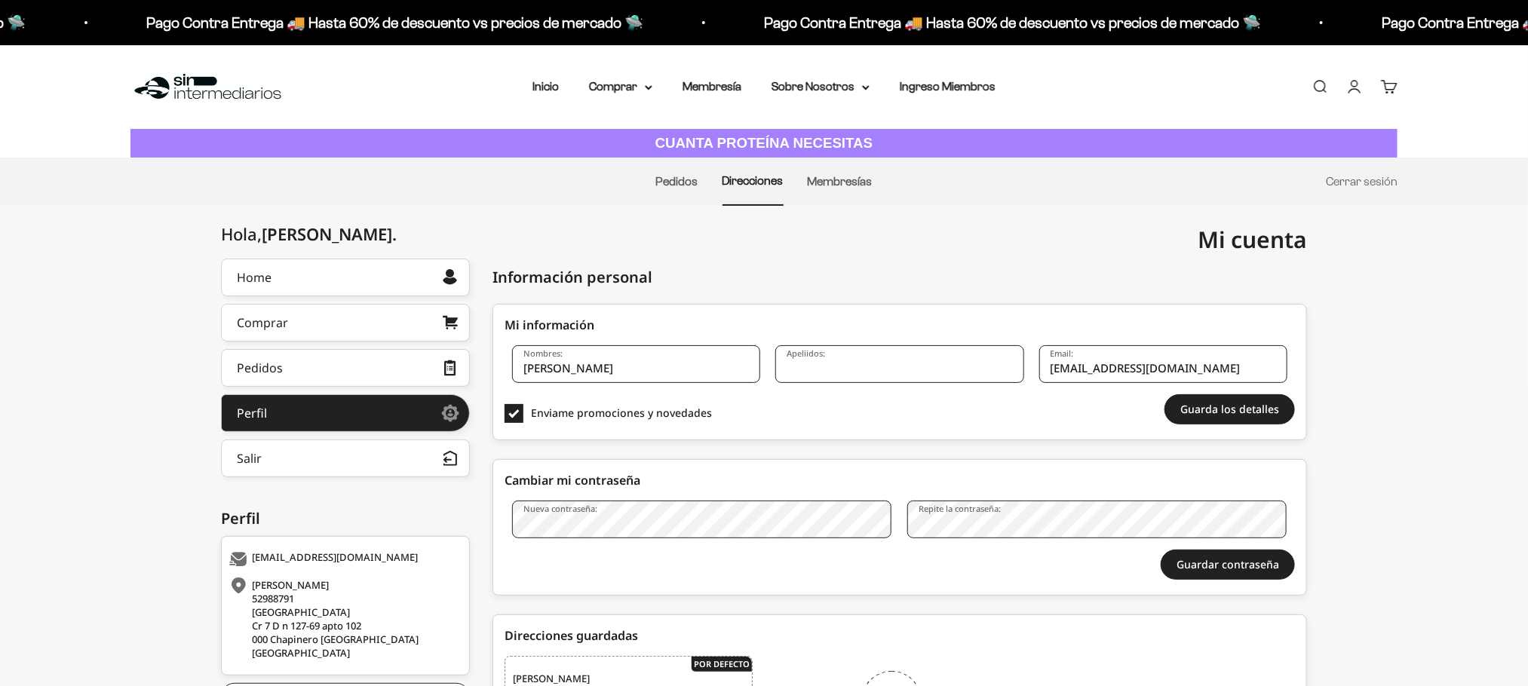
click at [1348, 81] on link "Cuenta" at bounding box center [1354, 86] width 17 height 17
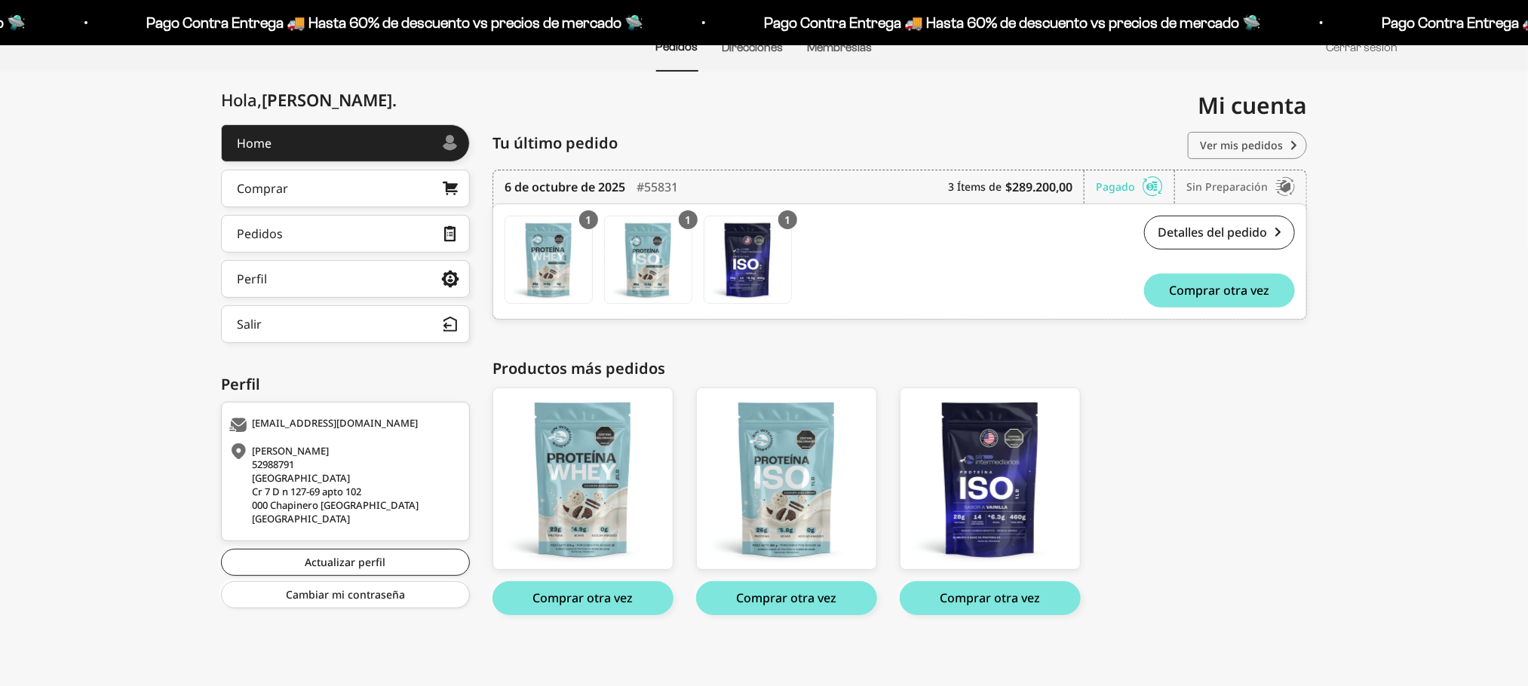
scroll to position [136, 0]
